Goal: Register for event/course

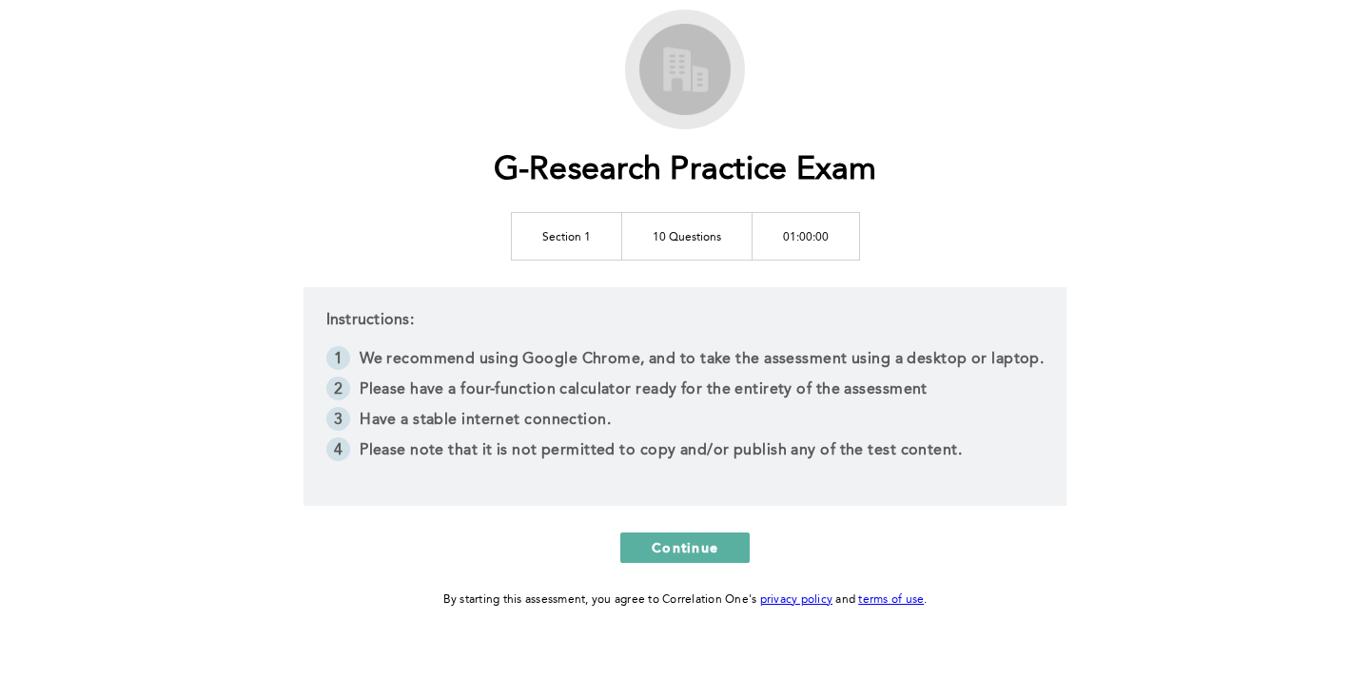
scroll to position [105, 0]
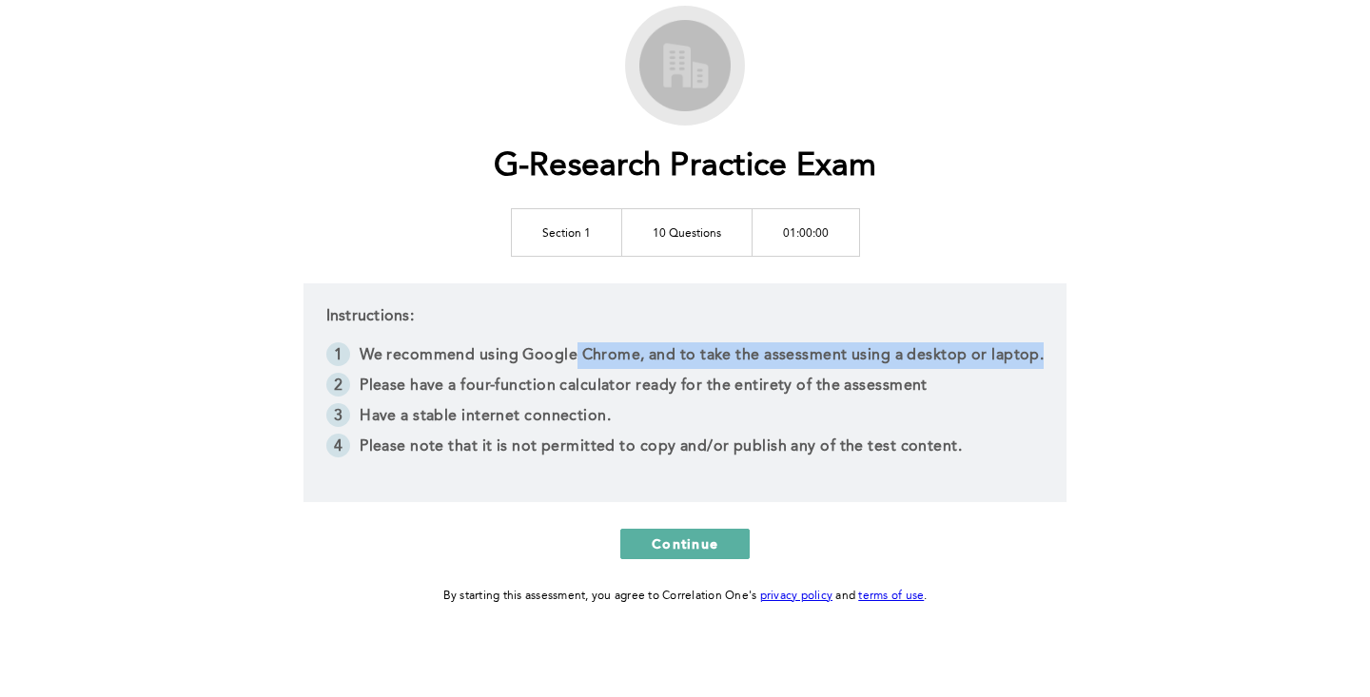
drag, startPoint x: 559, startPoint y: 359, endPoint x: 838, endPoint y: 370, distance: 279.0
click at [822, 370] on li "We recommend using Google Chrome, and to take the assessment using a desktop or…" at bounding box center [685, 358] width 718 height 30
click at [893, 348] on li "We recommend using Google Chrome, and to take the assessment using a desktop or…" at bounding box center [685, 358] width 718 height 30
click at [516, 380] on li "Please have a four-function calculator ready for the entirety of the assessment" at bounding box center [685, 388] width 718 height 30
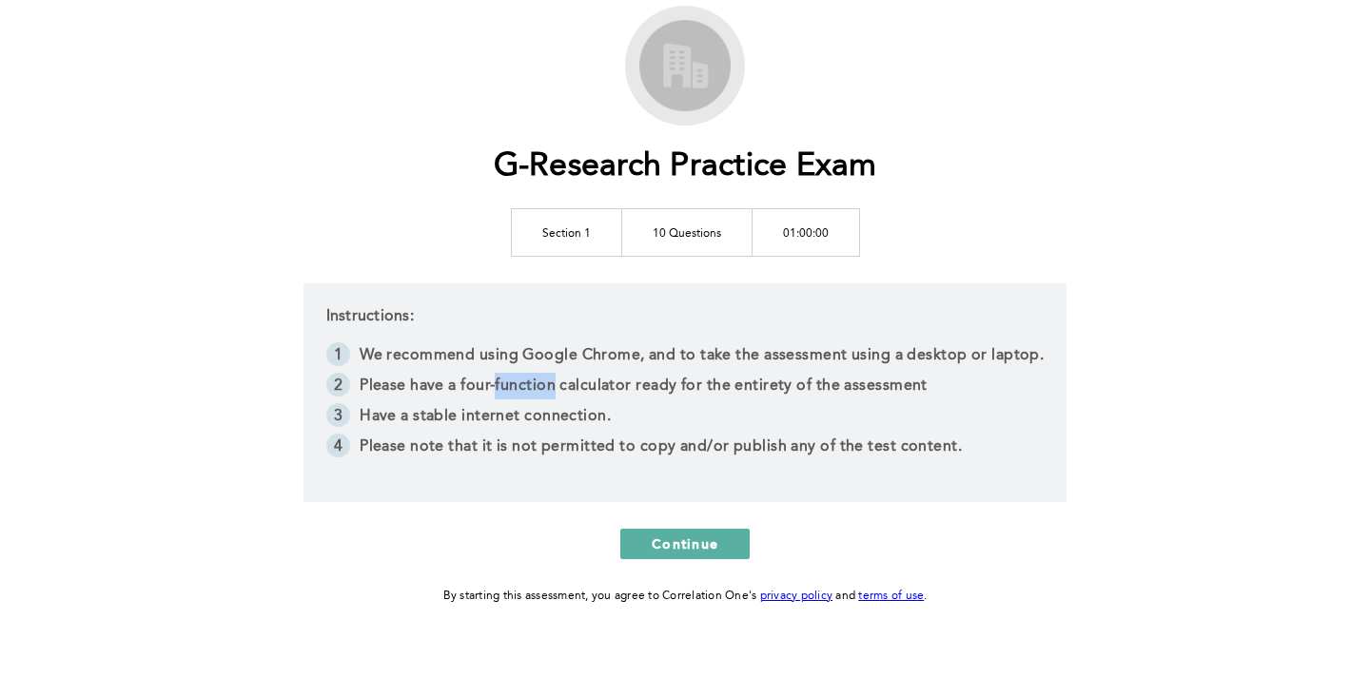
click at [516, 380] on li "Please have a four-function calculator ready for the entirety of the assessment" at bounding box center [685, 388] width 718 height 30
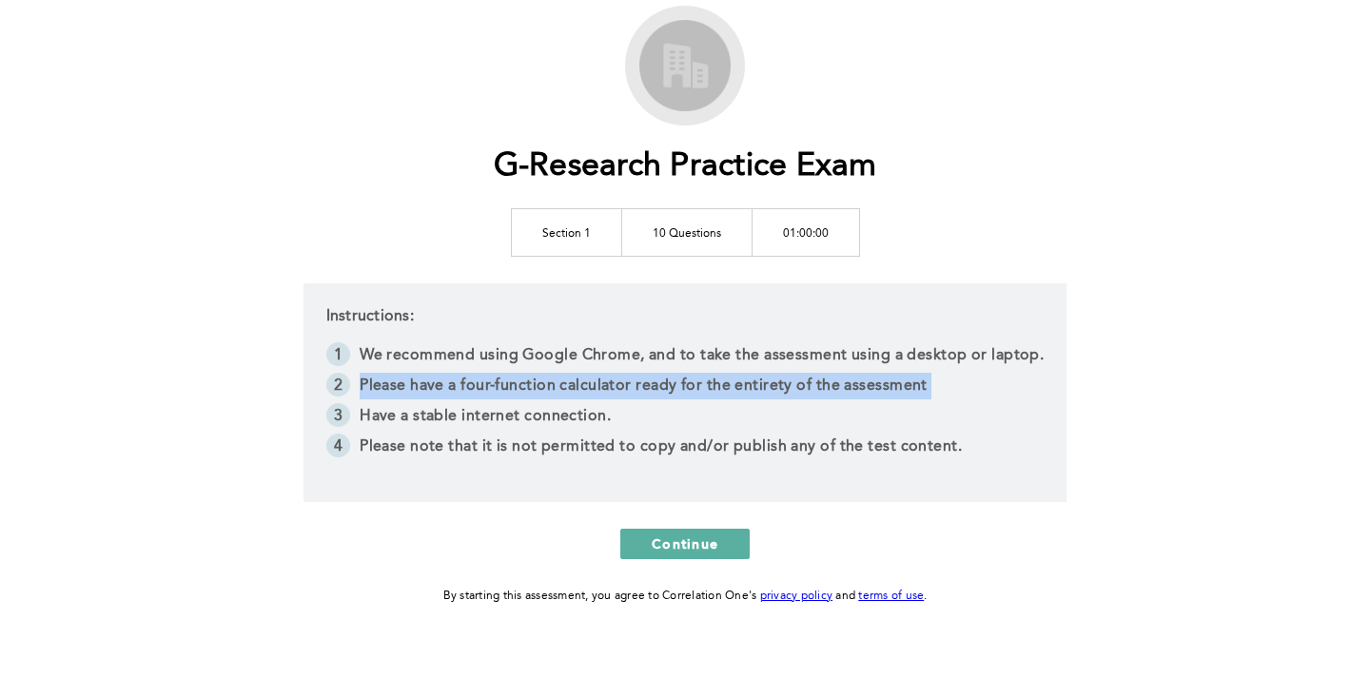
click at [516, 380] on li "Please have a four-function calculator ready for the entirety of the assessment" at bounding box center [685, 388] width 718 height 30
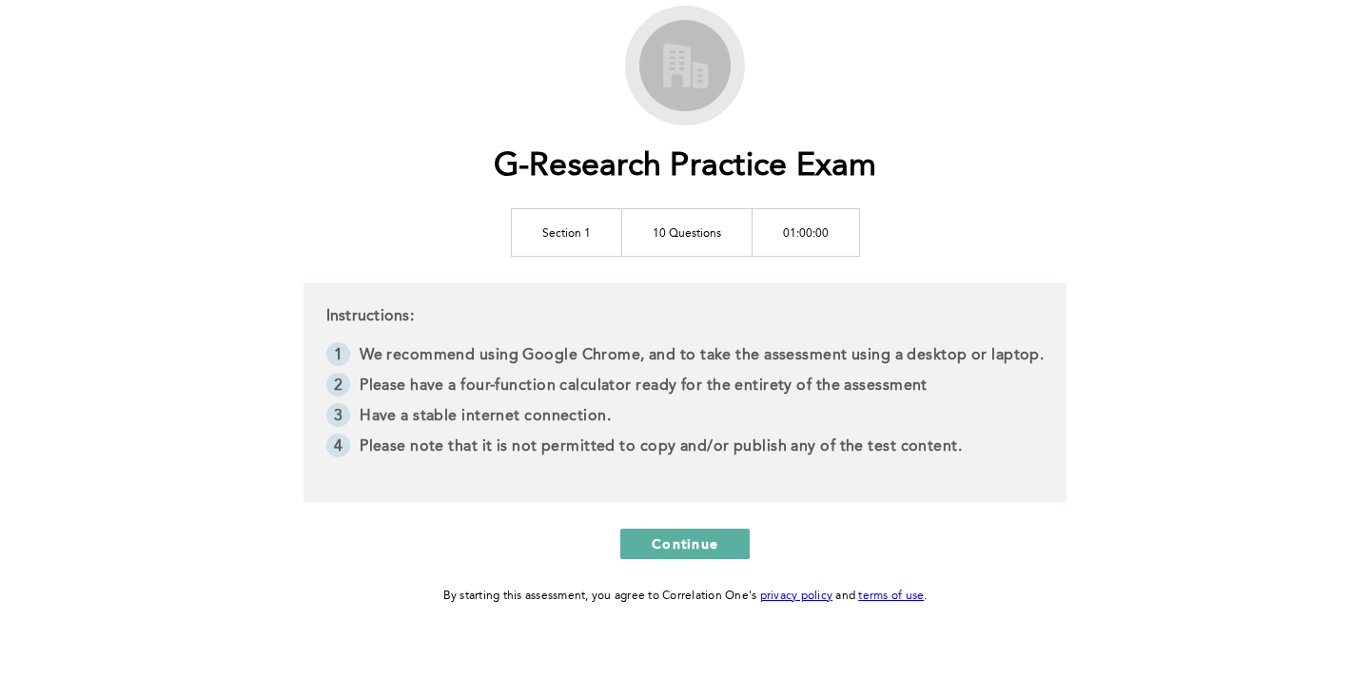
click at [796, 388] on li "Please have a four-function calculator ready for the entirety of the assessment" at bounding box center [685, 388] width 718 height 30
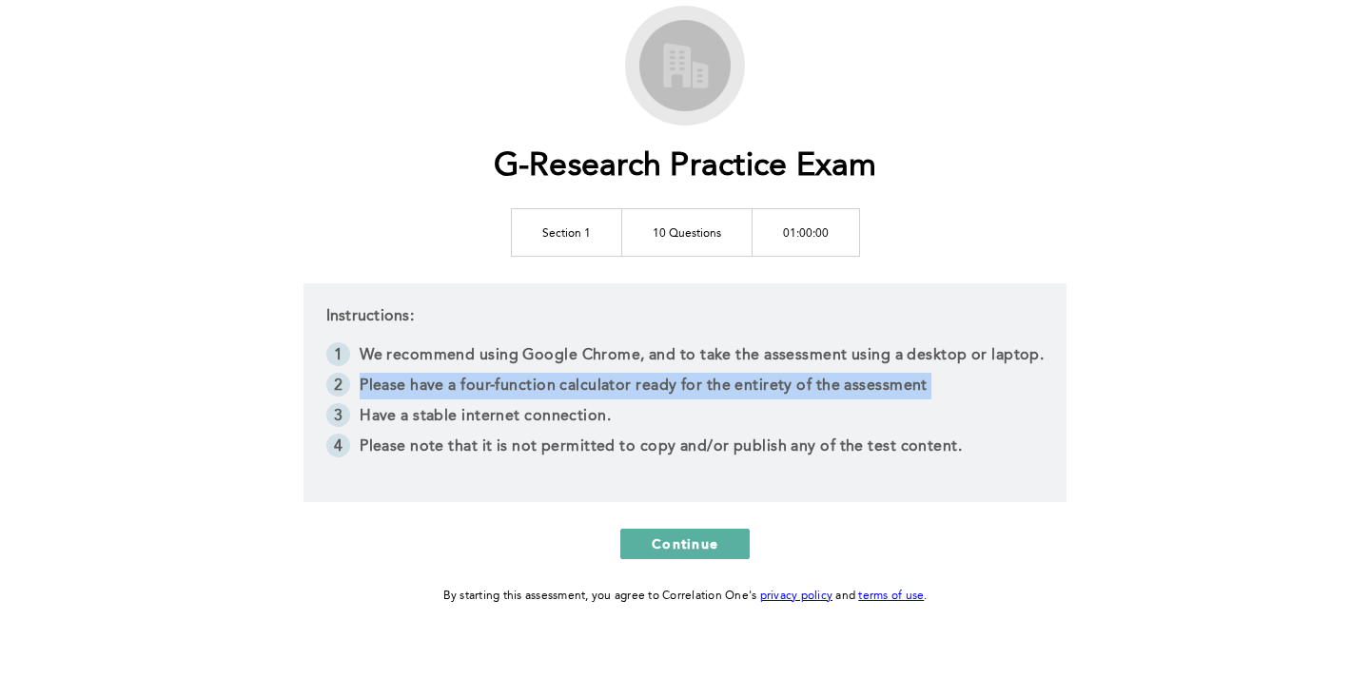
click at [796, 388] on li "Please have a four-function calculator ready for the entirety of the assessment" at bounding box center [685, 388] width 718 height 30
click at [549, 445] on li "Please note that it is not permitted to copy and/or publish any of the test con…" at bounding box center [685, 449] width 718 height 30
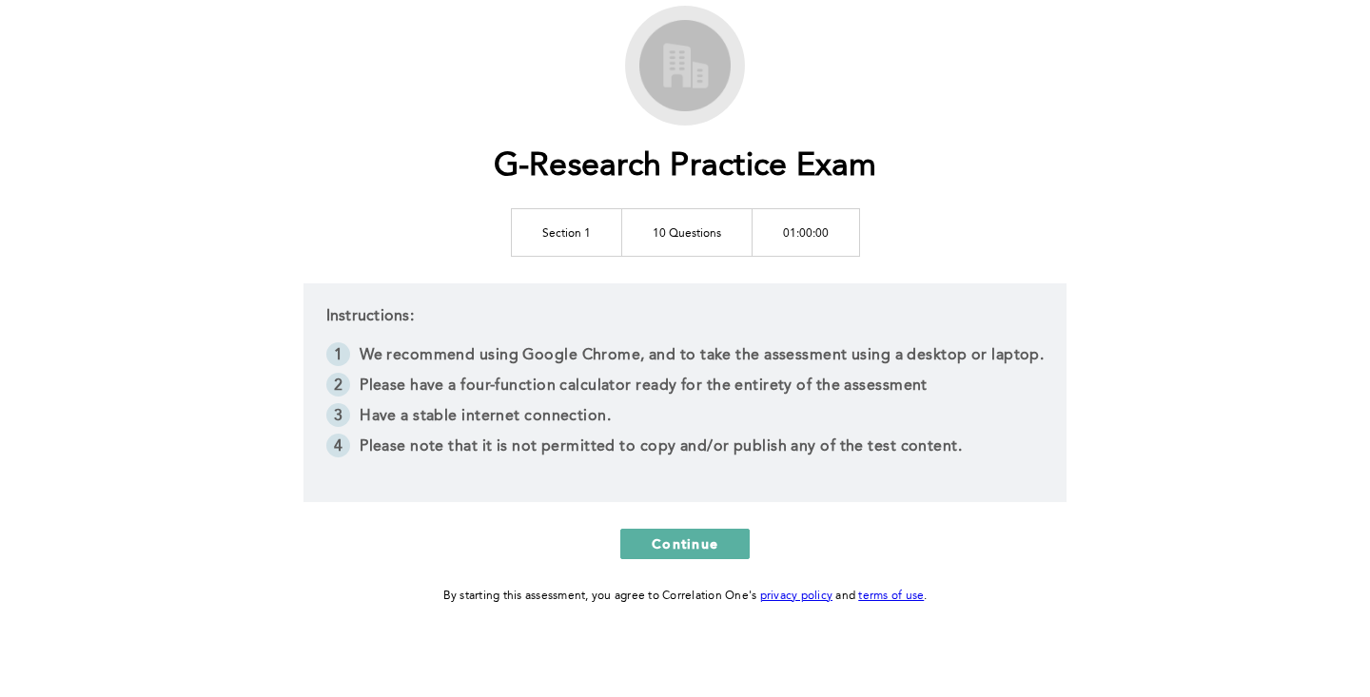
click at [549, 445] on li "Please note that it is not permitted to copy and/or publish any of the test con…" at bounding box center [685, 449] width 718 height 30
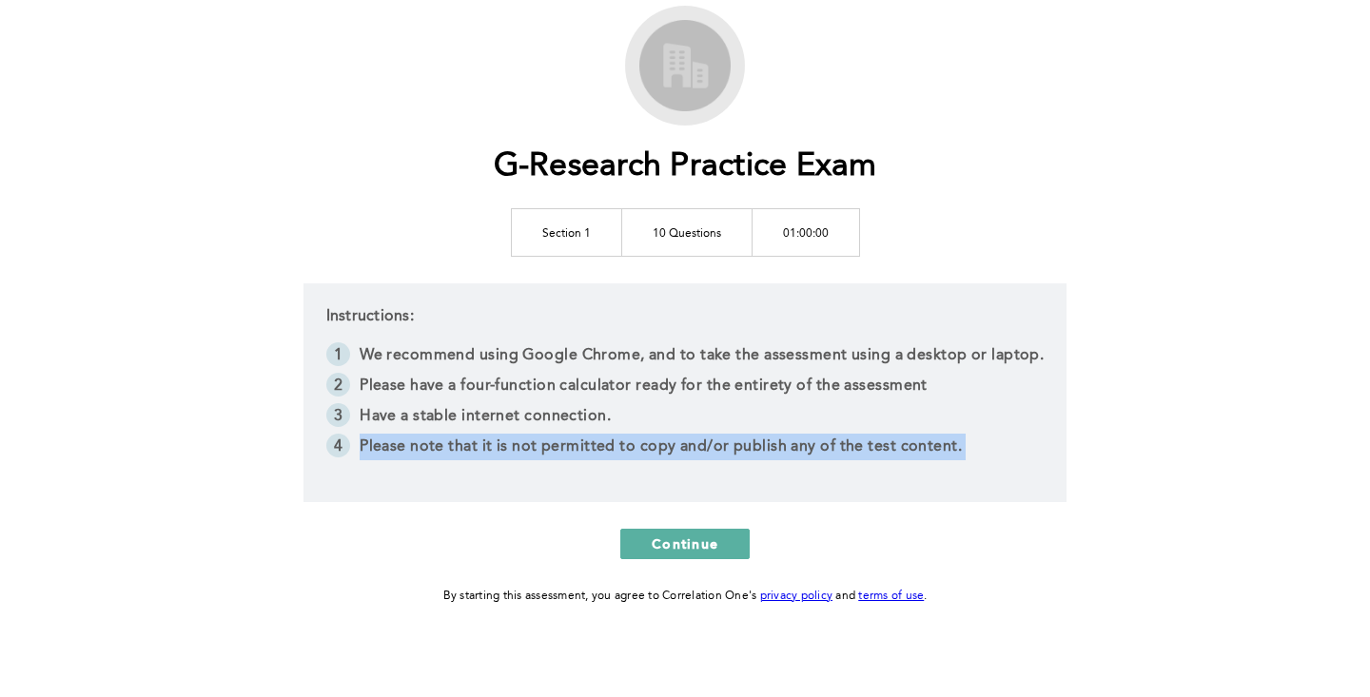
click at [549, 445] on li "Please note that it is not permitted to copy and/or publish any of the test con…" at bounding box center [685, 449] width 718 height 30
